Goal: Task Accomplishment & Management: Use online tool/utility

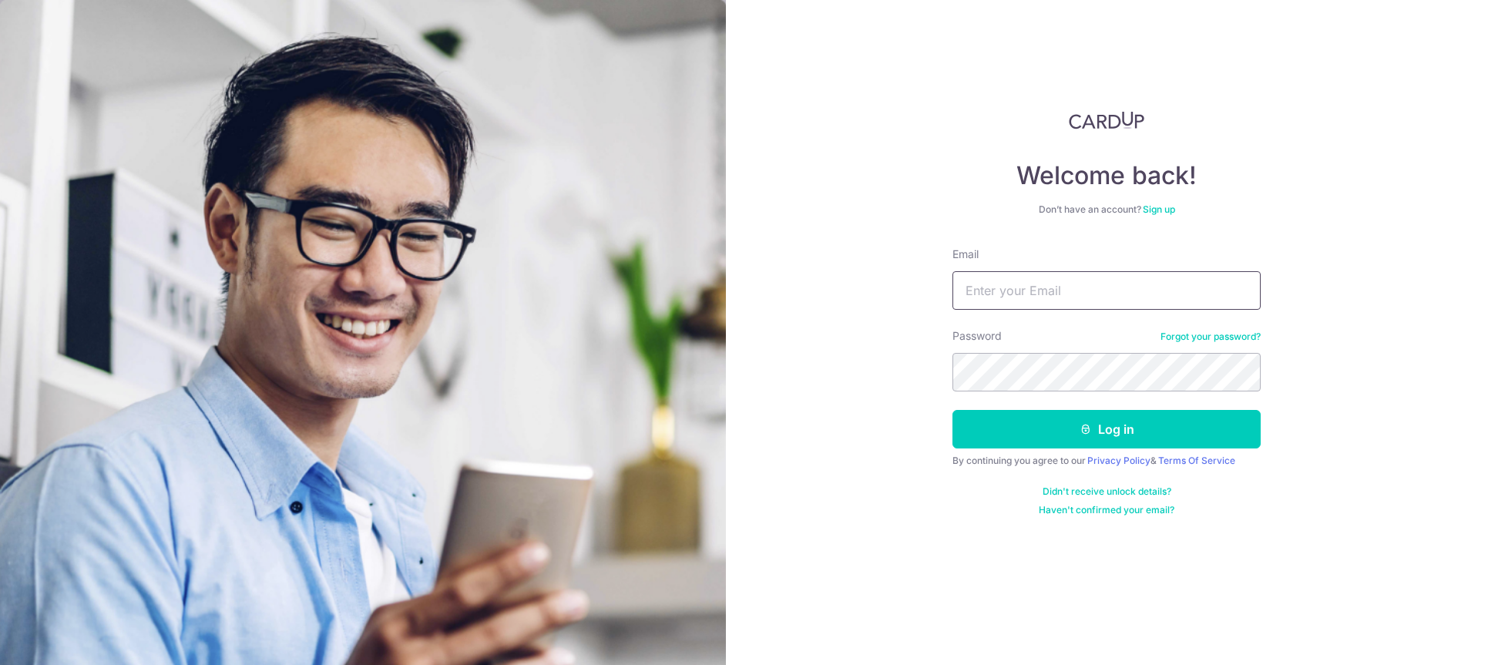
type input "[PERSON_NAME][EMAIL_ADDRESS][PERSON_NAME][DOMAIN_NAME]"
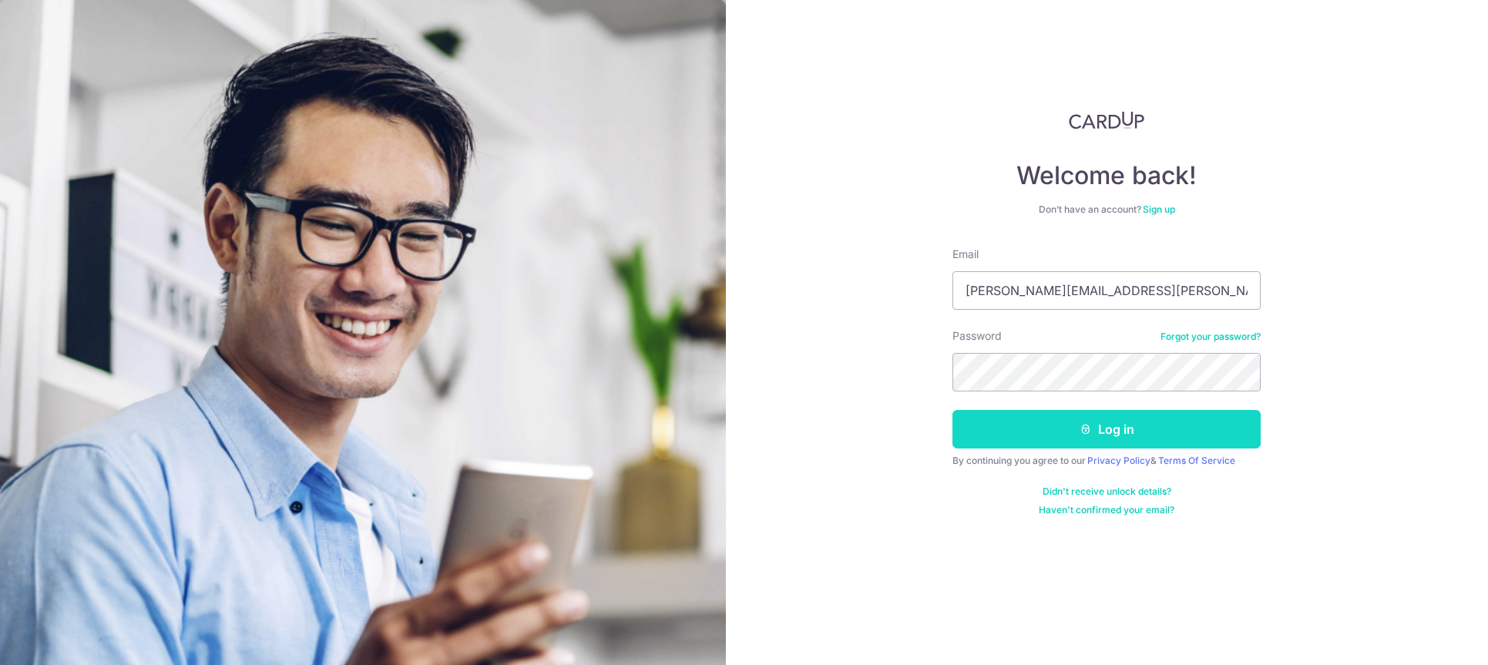
click at [1066, 422] on button "Log in" at bounding box center [1106, 429] width 308 height 39
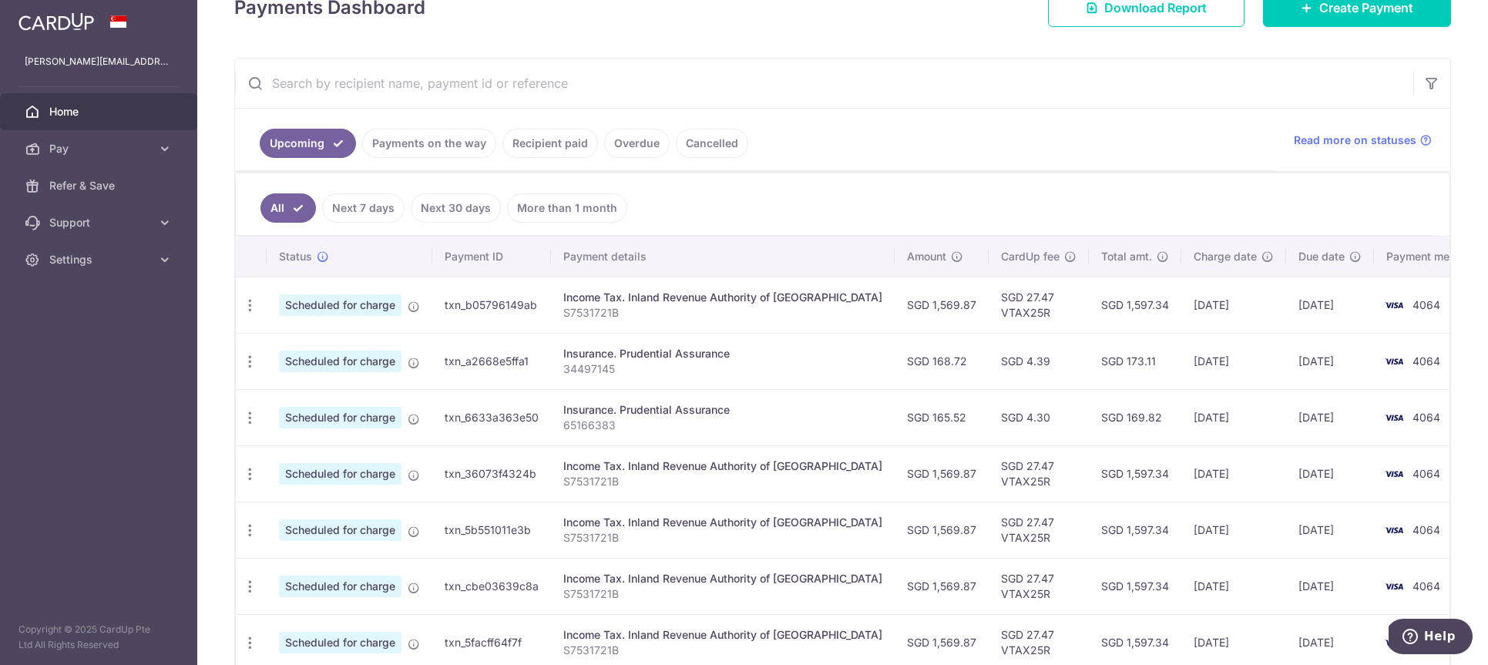
scroll to position [428, 0]
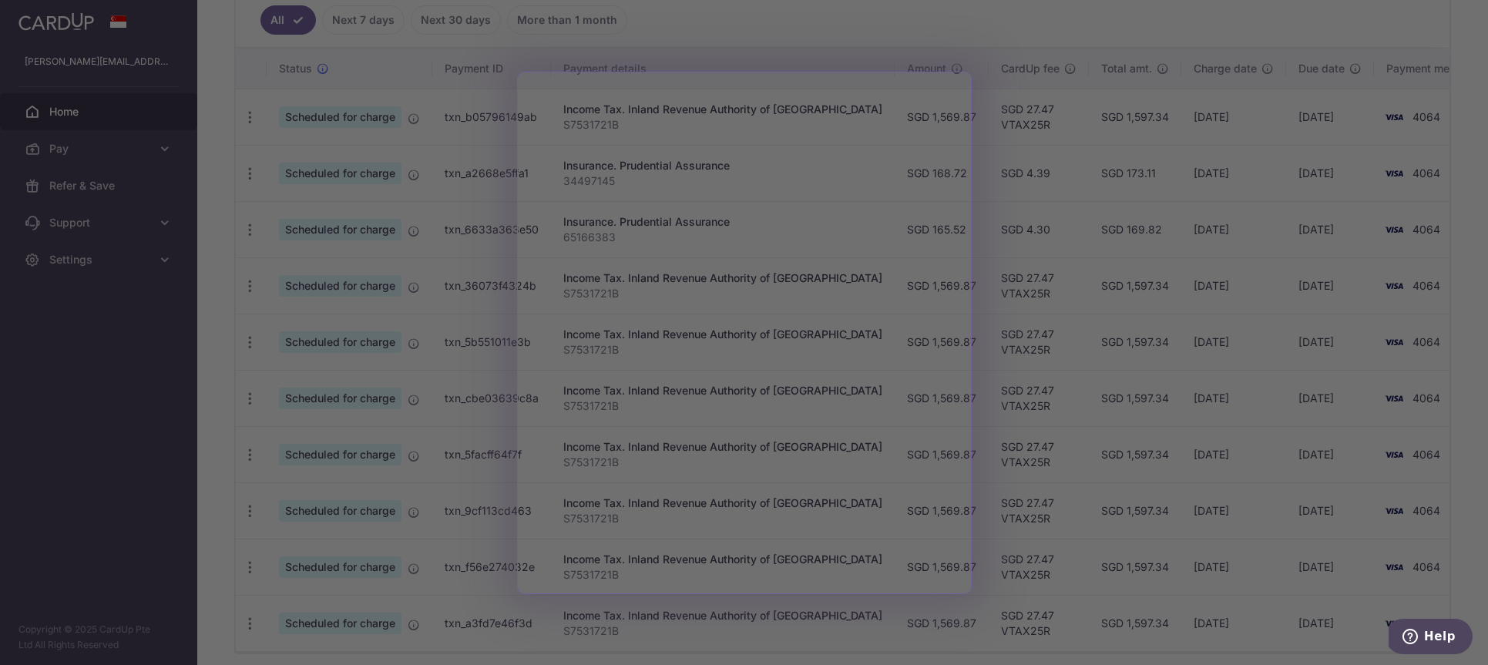
click at [182, 368] on div at bounding box center [751, 336] width 1503 height 672
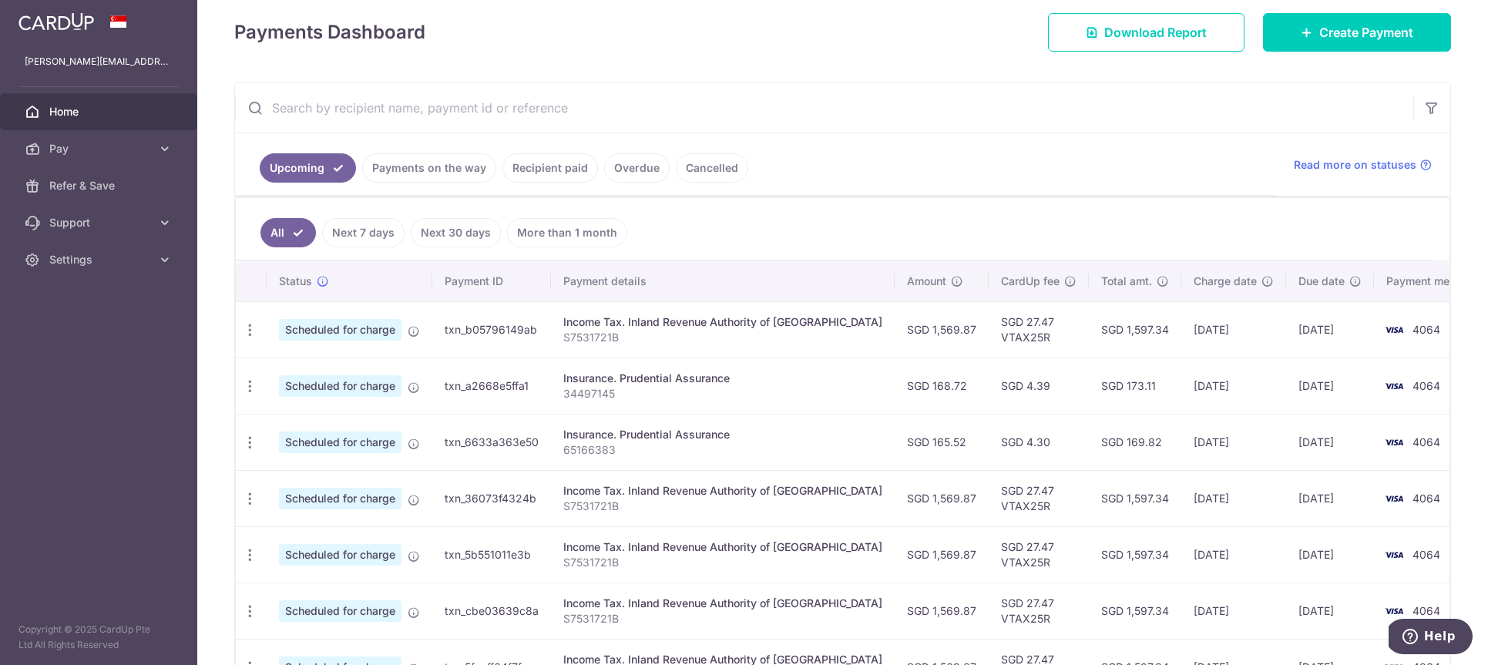
scroll to position [225, 0]
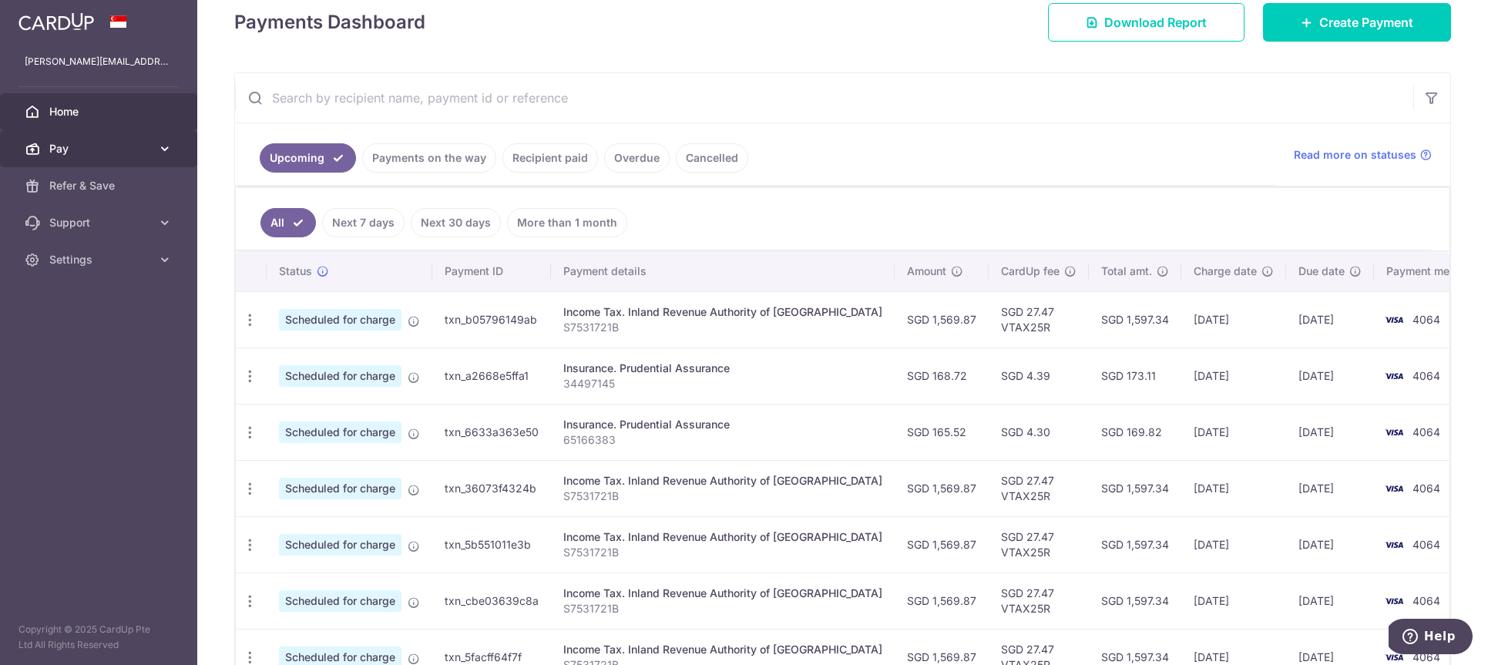
click at [161, 146] on icon at bounding box center [164, 148] width 15 height 15
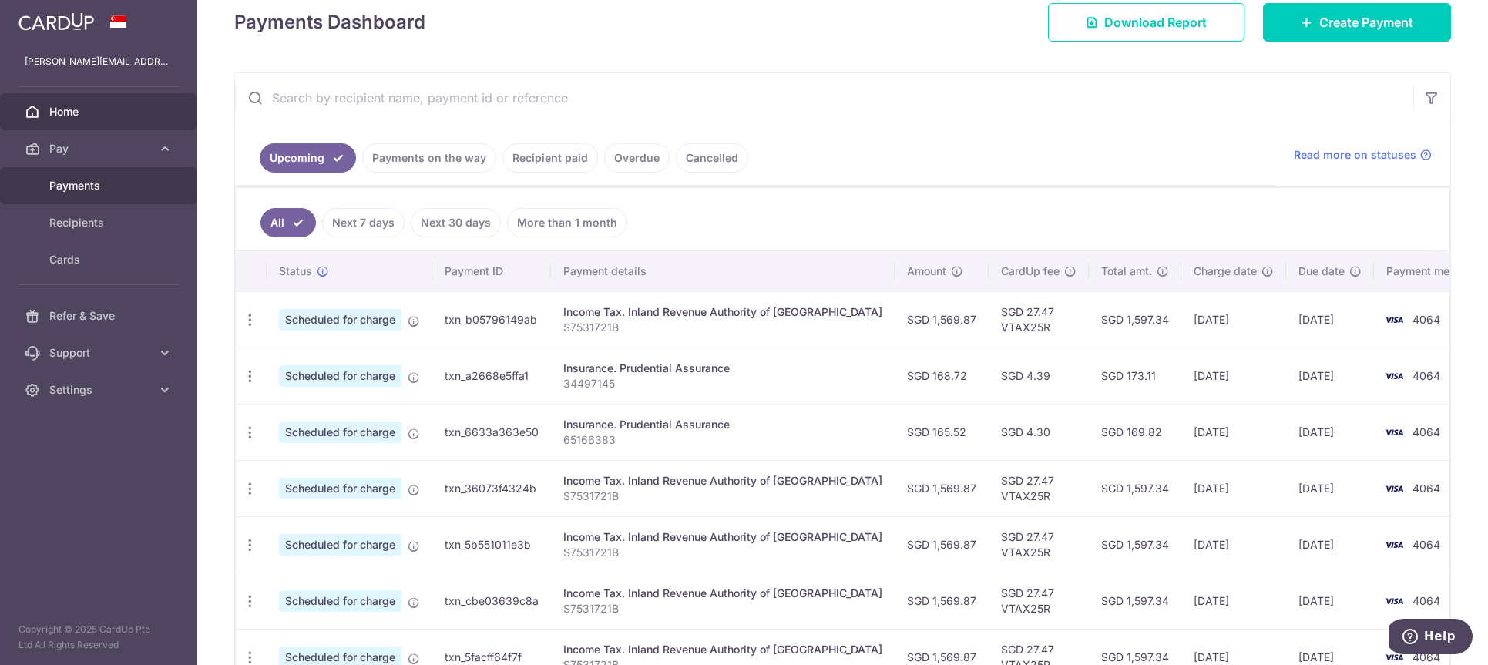
click at [101, 188] on span "Payments" at bounding box center [100, 185] width 102 height 15
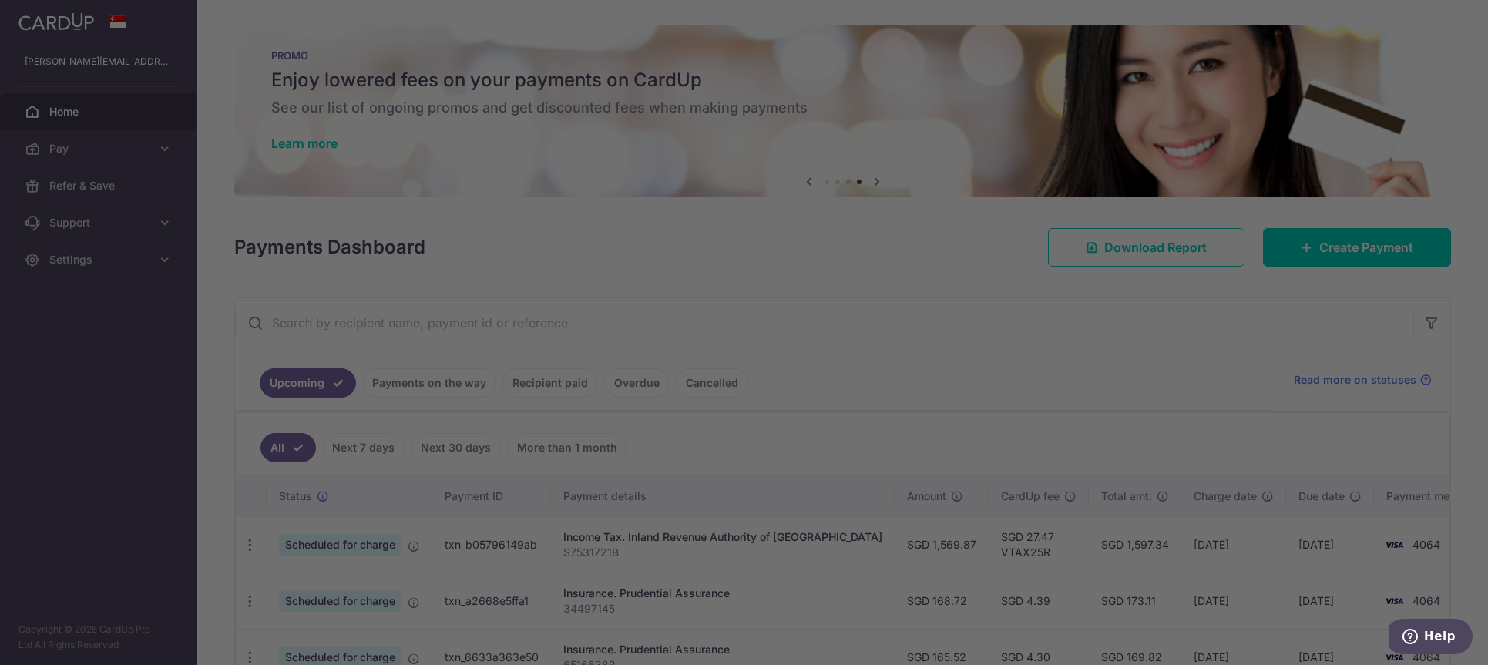
click at [53, 411] on div at bounding box center [751, 336] width 1503 height 672
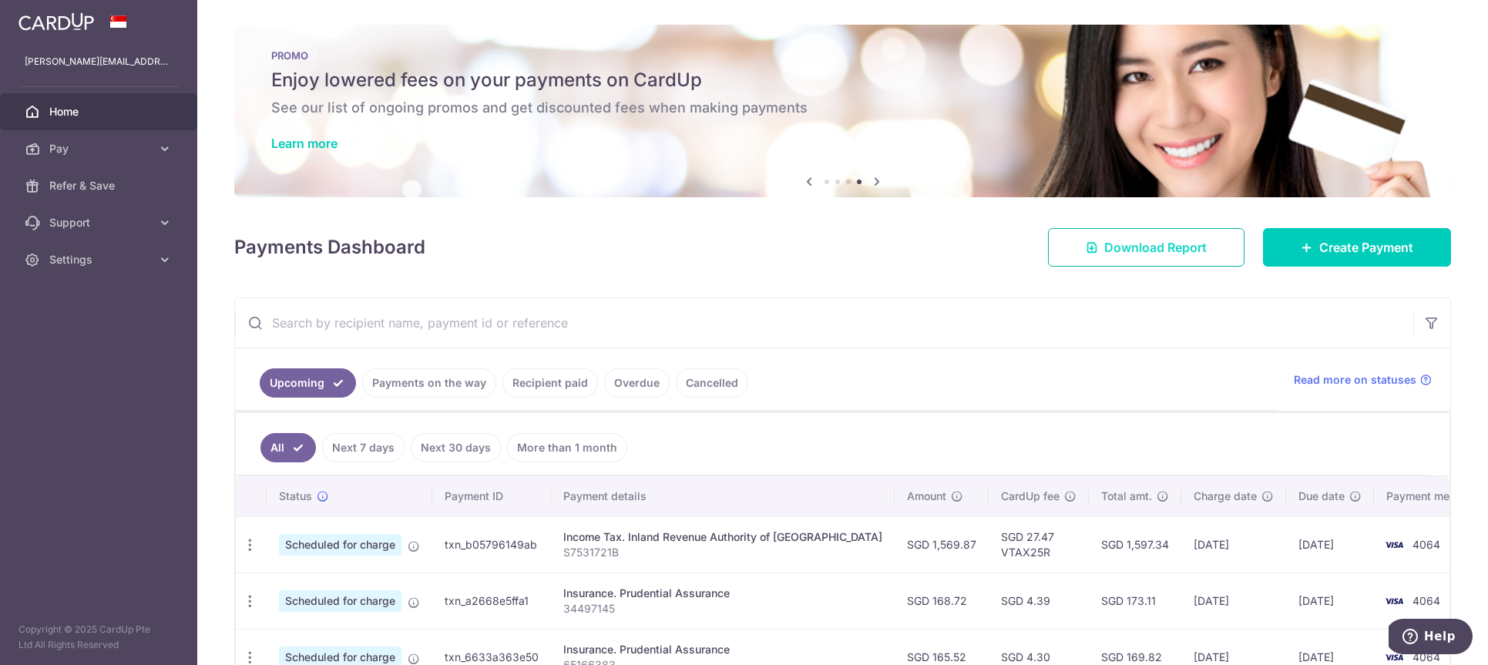
click at [1191, 250] on span "Download Report" at bounding box center [1155, 247] width 102 height 18
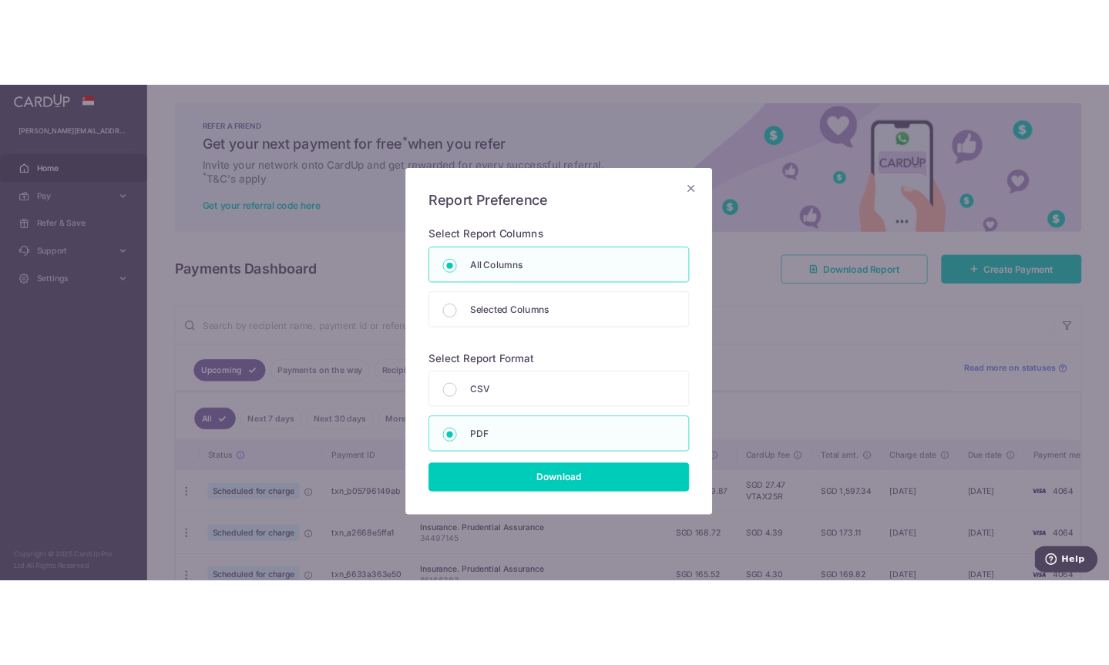
scroll to position [22, 0]
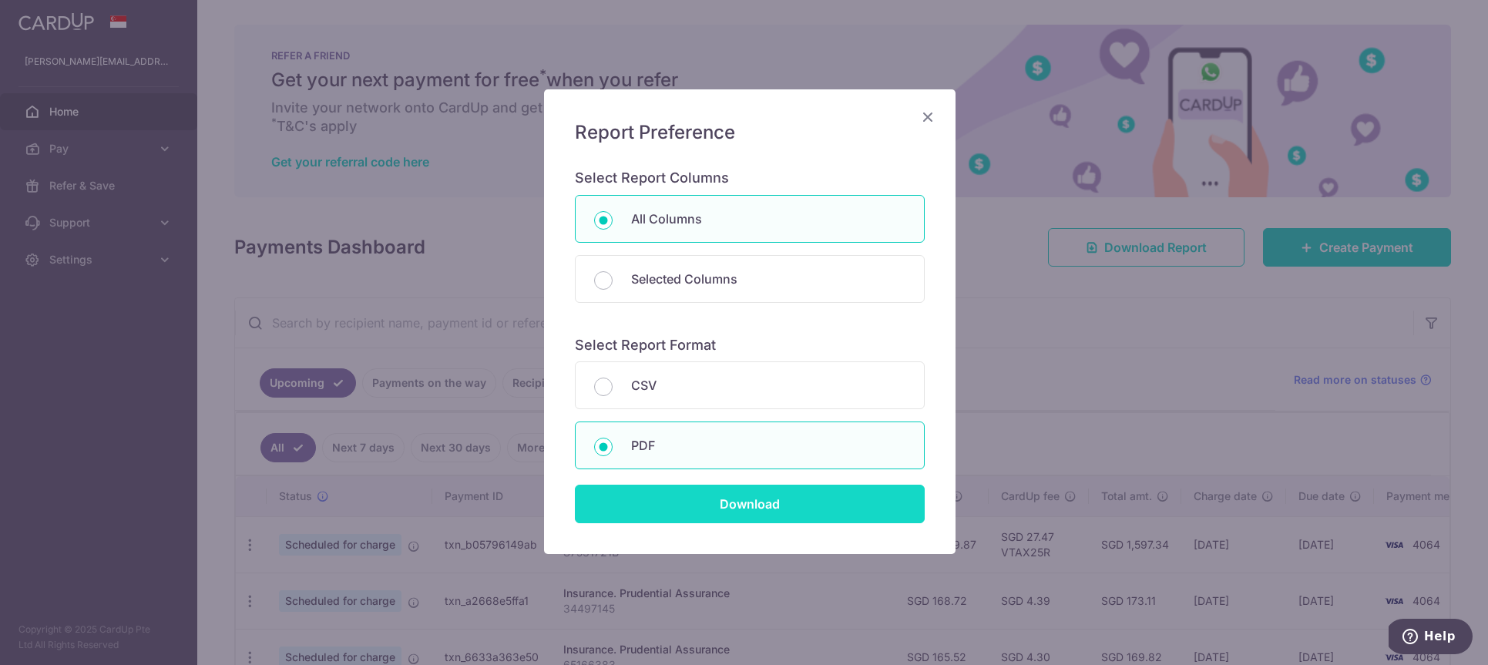
click at [765, 499] on input "Download" at bounding box center [750, 504] width 350 height 39
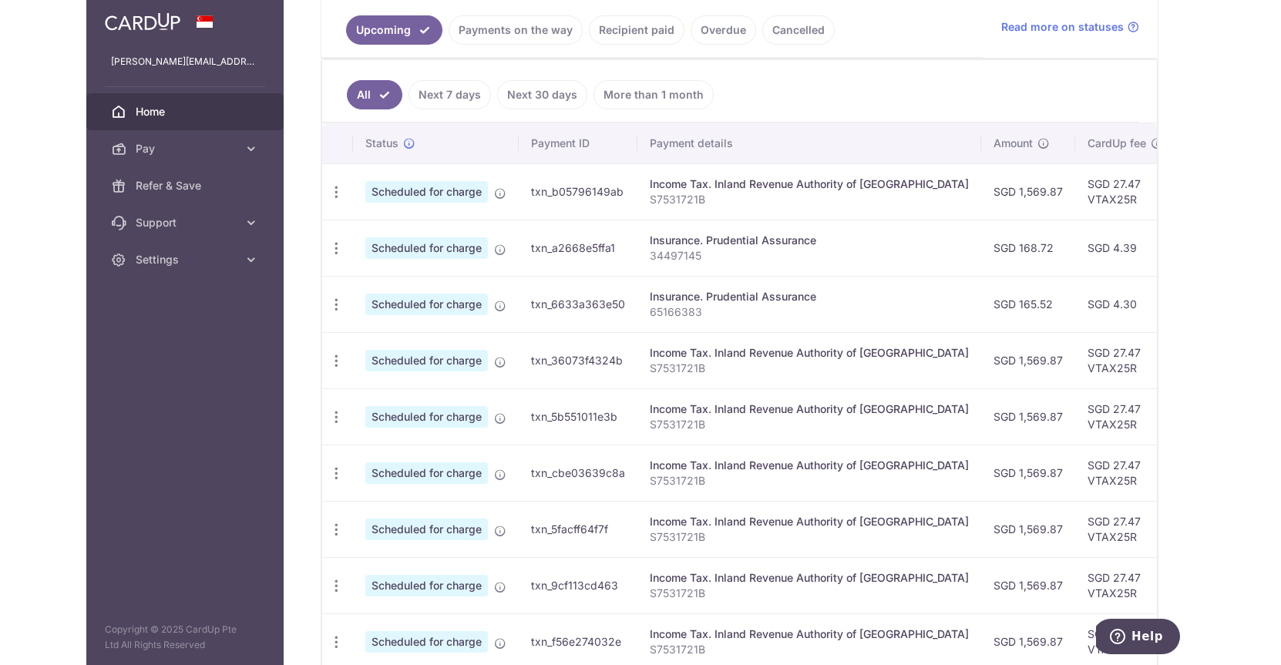
scroll to position [363, 0]
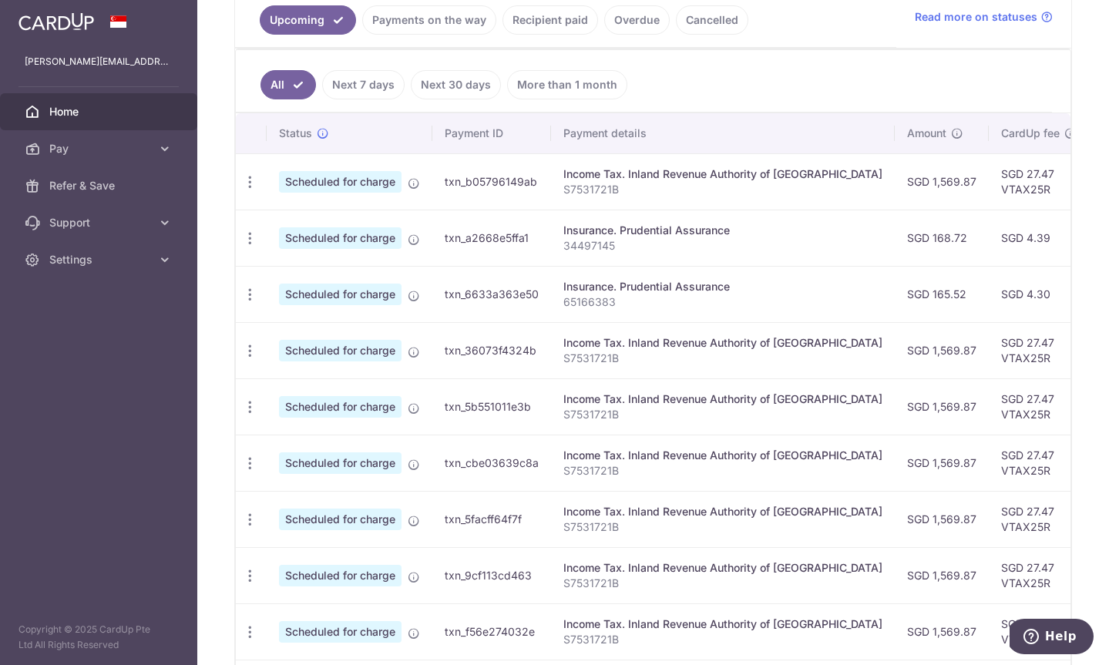
click at [986, 69] on ul "All Next 7 days Next 30 days More than 1 month" at bounding box center [644, 81] width 816 height 62
